Goal: Task Accomplishment & Management: Manage account settings

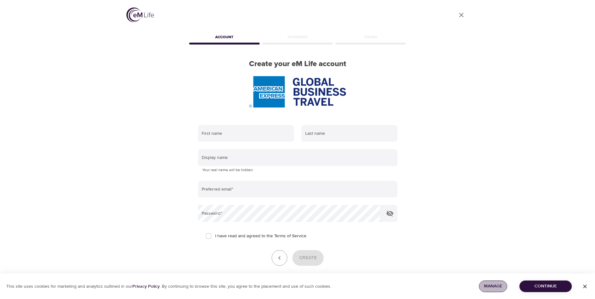
click at [489, 284] on span "Manage" at bounding box center [493, 287] width 18 height 8
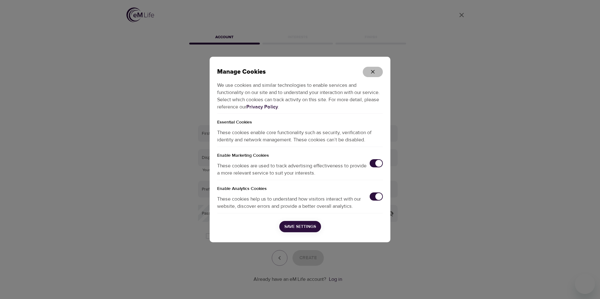
click at [373, 71] on icon "button" at bounding box center [372, 72] width 6 height 6
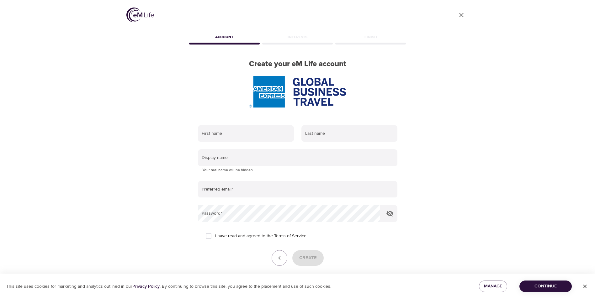
click at [296, 38] on div "Interests" at bounding box center [297, 38] width 73 height 13
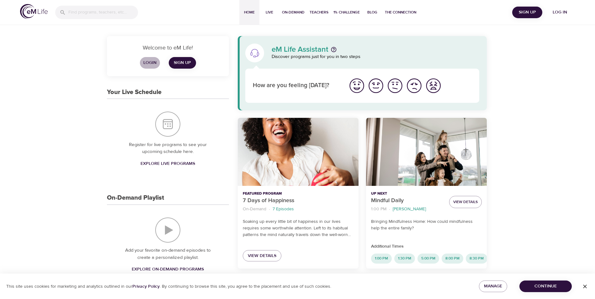
click at [150, 63] on span "Login" at bounding box center [149, 63] width 15 height 8
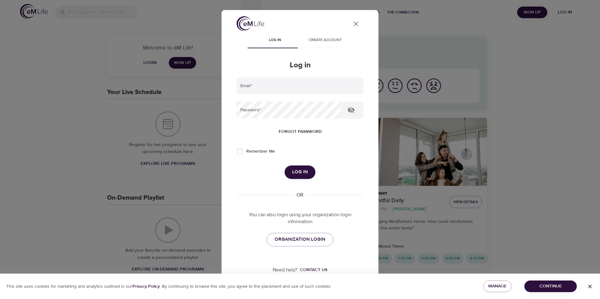
type input "Jaymi"
click at [267, 151] on span "Remember Me" at bounding box center [260, 151] width 29 height 7
click at [246, 151] on input "Remember Me" at bounding box center [239, 151] width 13 height 13
checkbox input "true"
drag, startPoint x: 292, startPoint y: 165, endPoint x: 301, endPoint y: 178, distance: 15.8
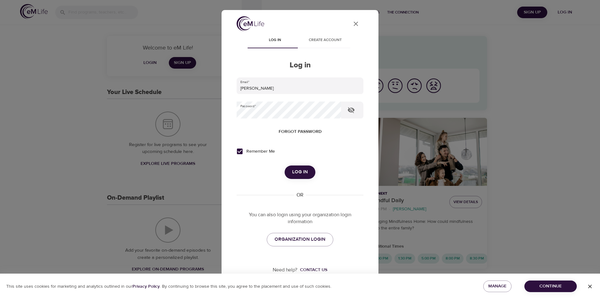
click at [293, 166] on form "Email   * Jaymi Password   * Forgot password Remember Me Log in" at bounding box center [299, 128] width 127 height 102
click at [301, 178] on button "Log in" at bounding box center [299, 172] width 31 height 13
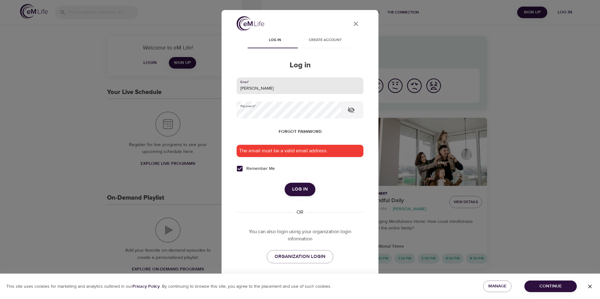
click at [282, 83] on input "Jaymi" at bounding box center [299, 85] width 127 height 17
type input "jamie.dave@amexgbt.com"
click at [302, 189] on span "Log in" at bounding box center [300, 189] width 16 height 8
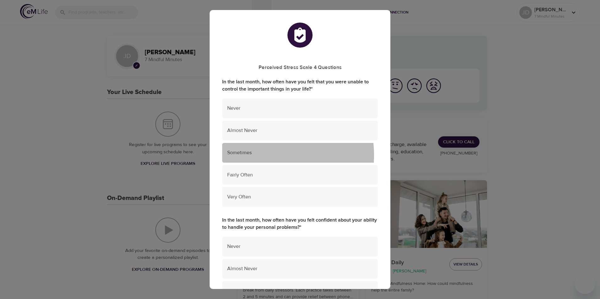
click at [273, 155] on span "Sometimes" at bounding box center [300, 152] width 146 height 7
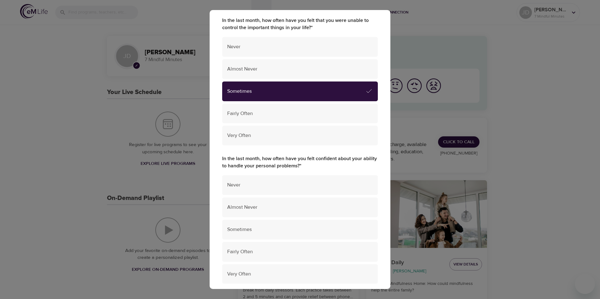
scroll to position [67, 0]
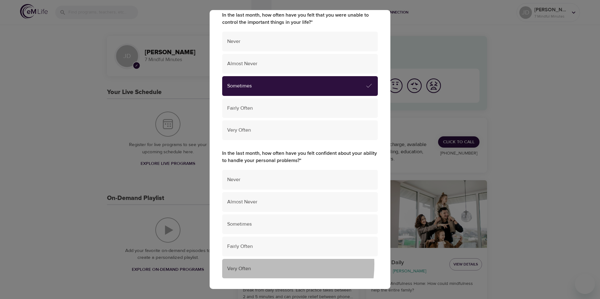
click at [257, 265] on div "Very Often" at bounding box center [300, 269] width 156 height 20
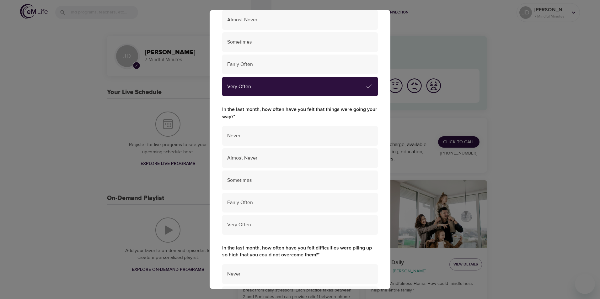
scroll to position [251, 0]
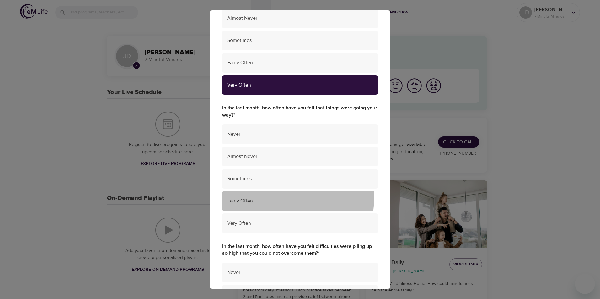
click at [251, 198] on span "Fairly Often" at bounding box center [300, 201] width 146 height 7
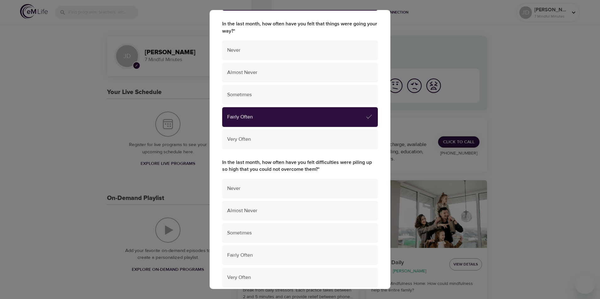
scroll to position [336, 0]
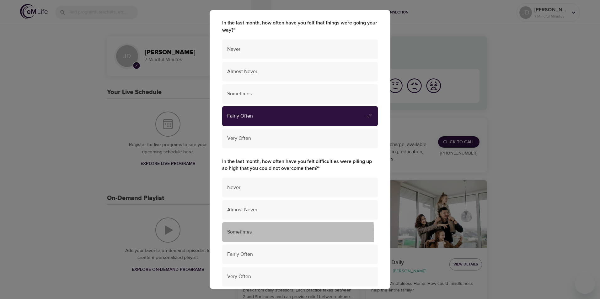
click at [256, 234] on span "Sometimes" at bounding box center [300, 232] width 146 height 7
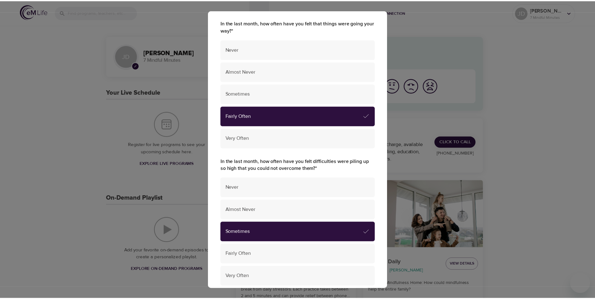
scroll to position [385, 0]
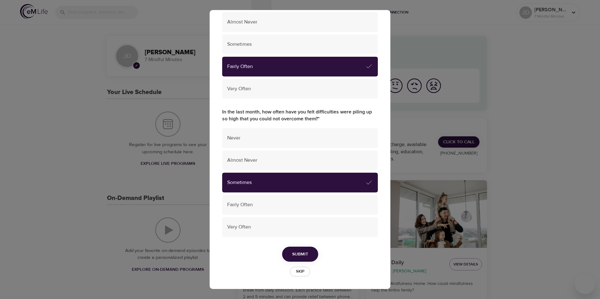
click at [310, 253] on button "Submit" at bounding box center [300, 254] width 36 height 15
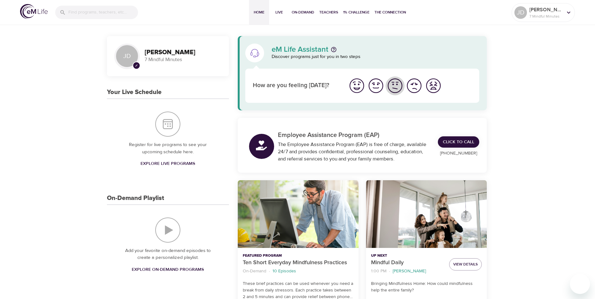
click at [395, 89] on img "I'm feeling ok" at bounding box center [394, 85] width 17 height 17
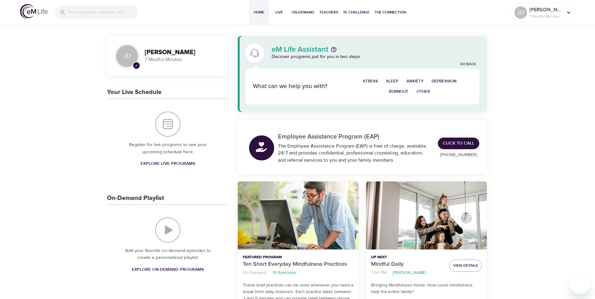
click at [369, 80] on span "Stress" at bounding box center [370, 81] width 15 height 7
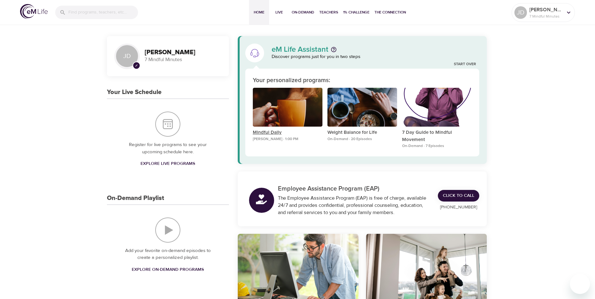
click at [278, 133] on p "Mindful Daily" at bounding box center [288, 132] width 70 height 7
